Goal: Communication & Community: Answer question/provide support

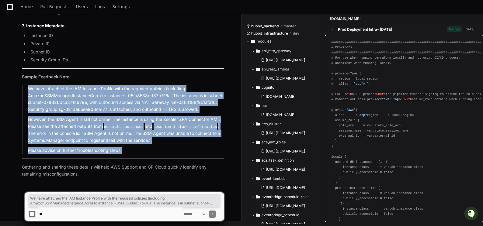
drag, startPoint x: 29, startPoint y: 86, endPoint x: 130, endPoint y: 149, distance: 119.6
click at [130, 149] on blockquote "We have attached the IAM Instance Profile with the required policies (including…" at bounding box center [123, 119] width 202 height 69
click at [143, 150] on p "Please advise on further troubleshooting steps." at bounding box center [126, 150] width 196 height 7
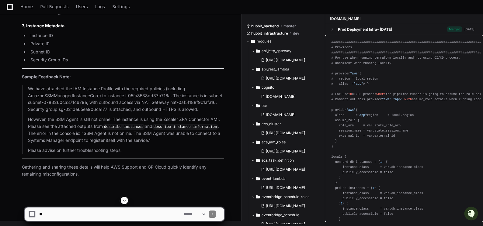
scroll to position [58445, 0]
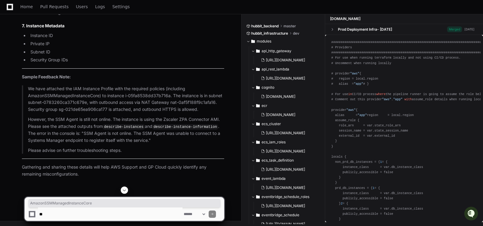
drag, startPoint x: 171, startPoint y: 90, endPoint x: 171, endPoint y: 106, distance: 15.5
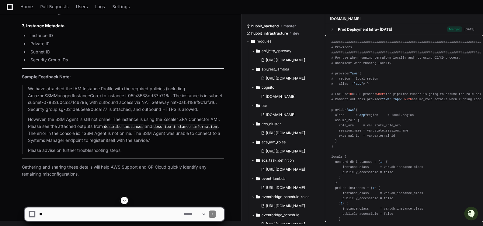
scroll to position [58476, 0]
click at [61, 212] on textarea at bounding box center [110, 214] width 144 height 13
type textarea "*"
